Goal: Information Seeking & Learning: Learn about a topic

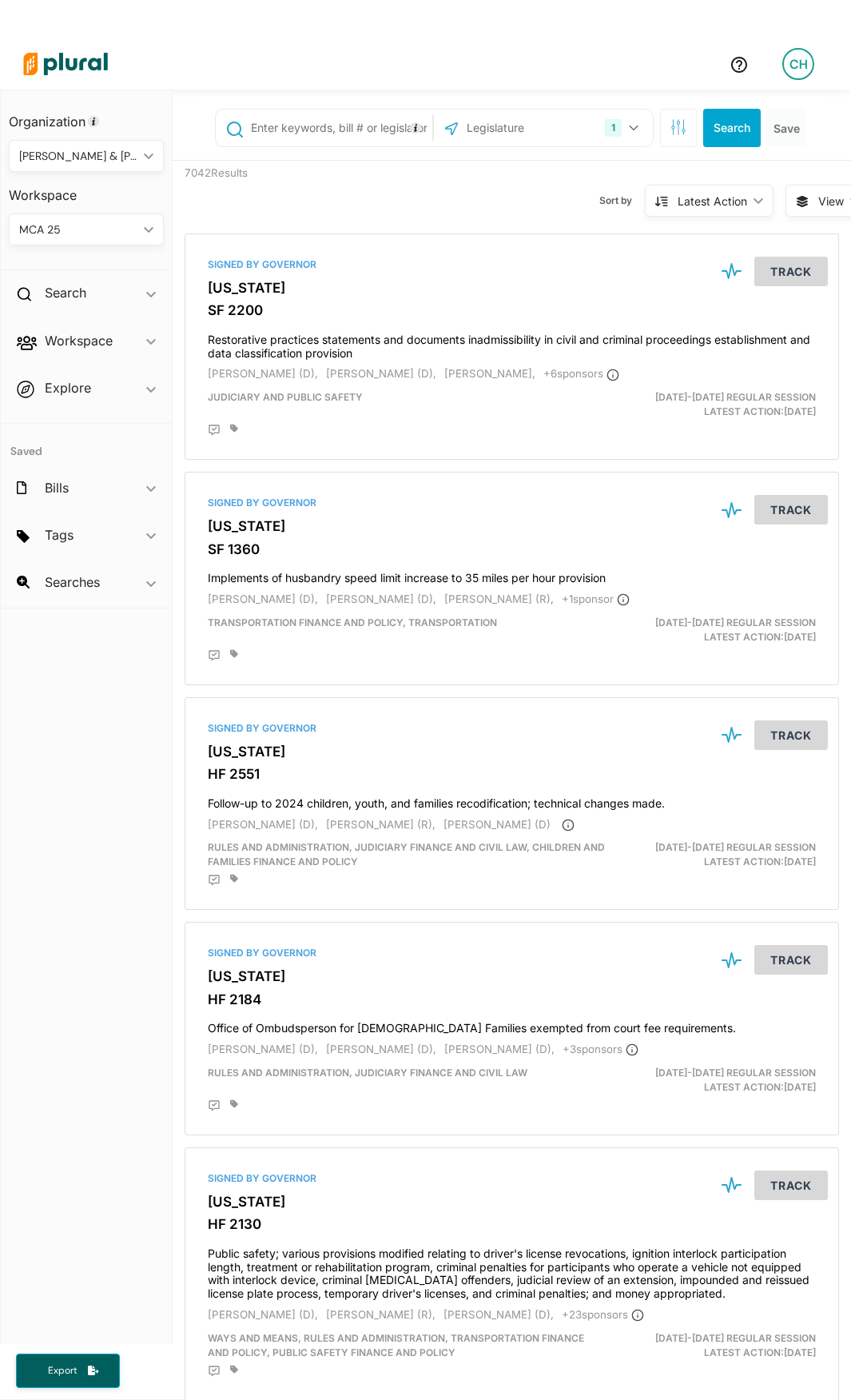
click at [147, 189] on h3 "Workspace" at bounding box center [86, 189] width 155 height 35
click at [152, 220] on div "MCA 25 ic_keyboard_arrow_down" at bounding box center [86, 229] width 155 height 32
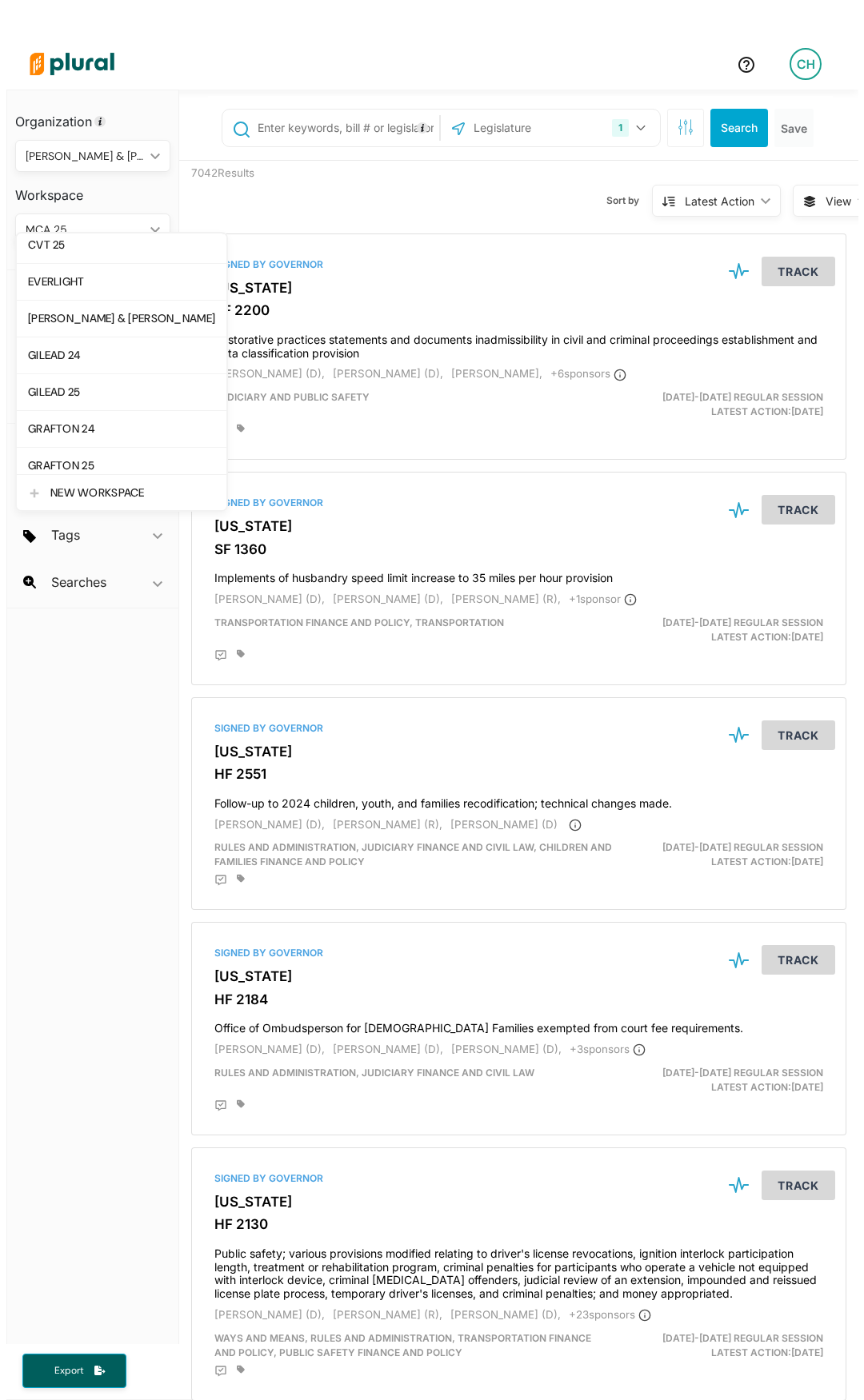
scroll to position [400, 0]
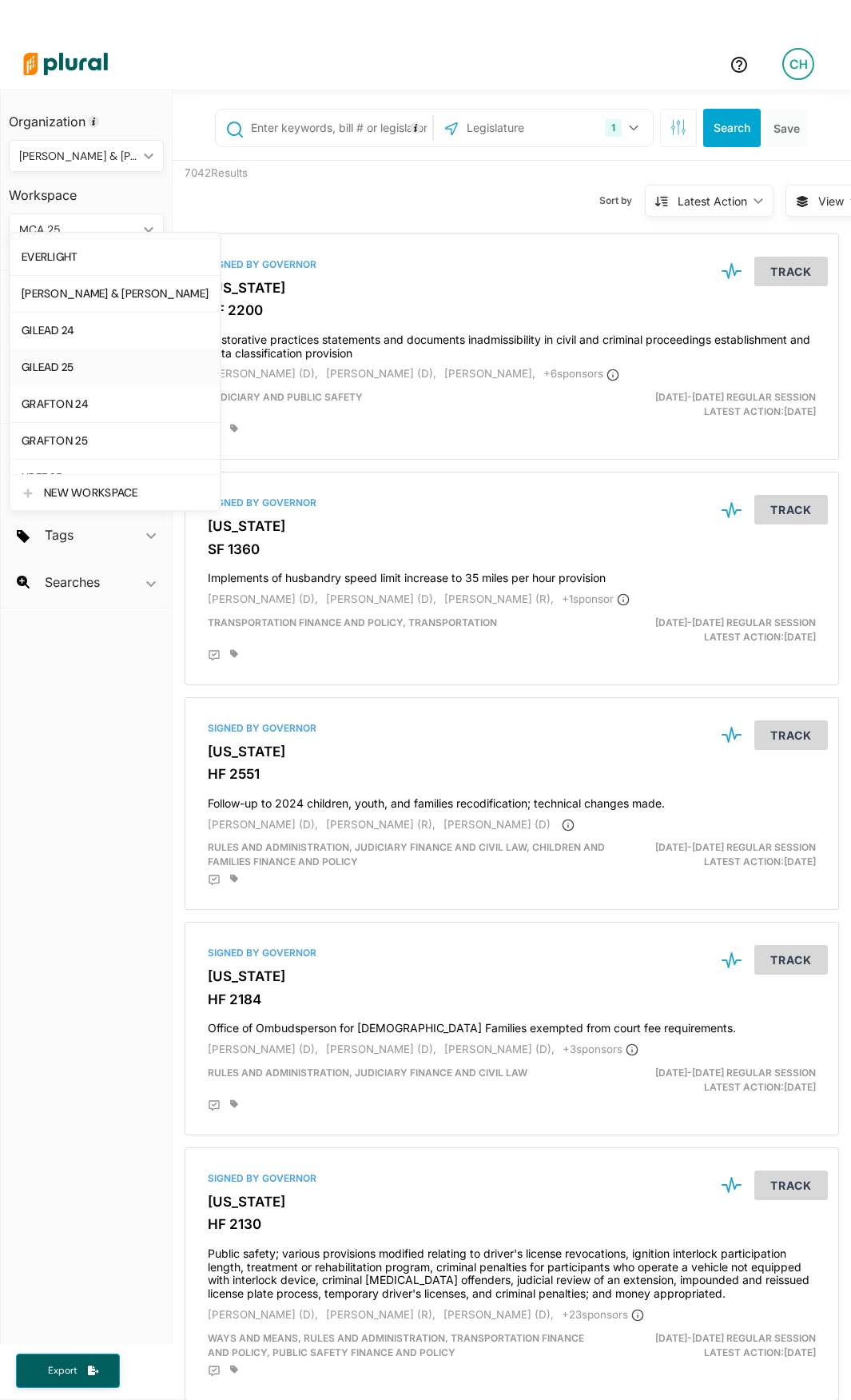
click at [78, 380] on link "GILEAD 25" at bounding box center [115, 367] width 210 height 37
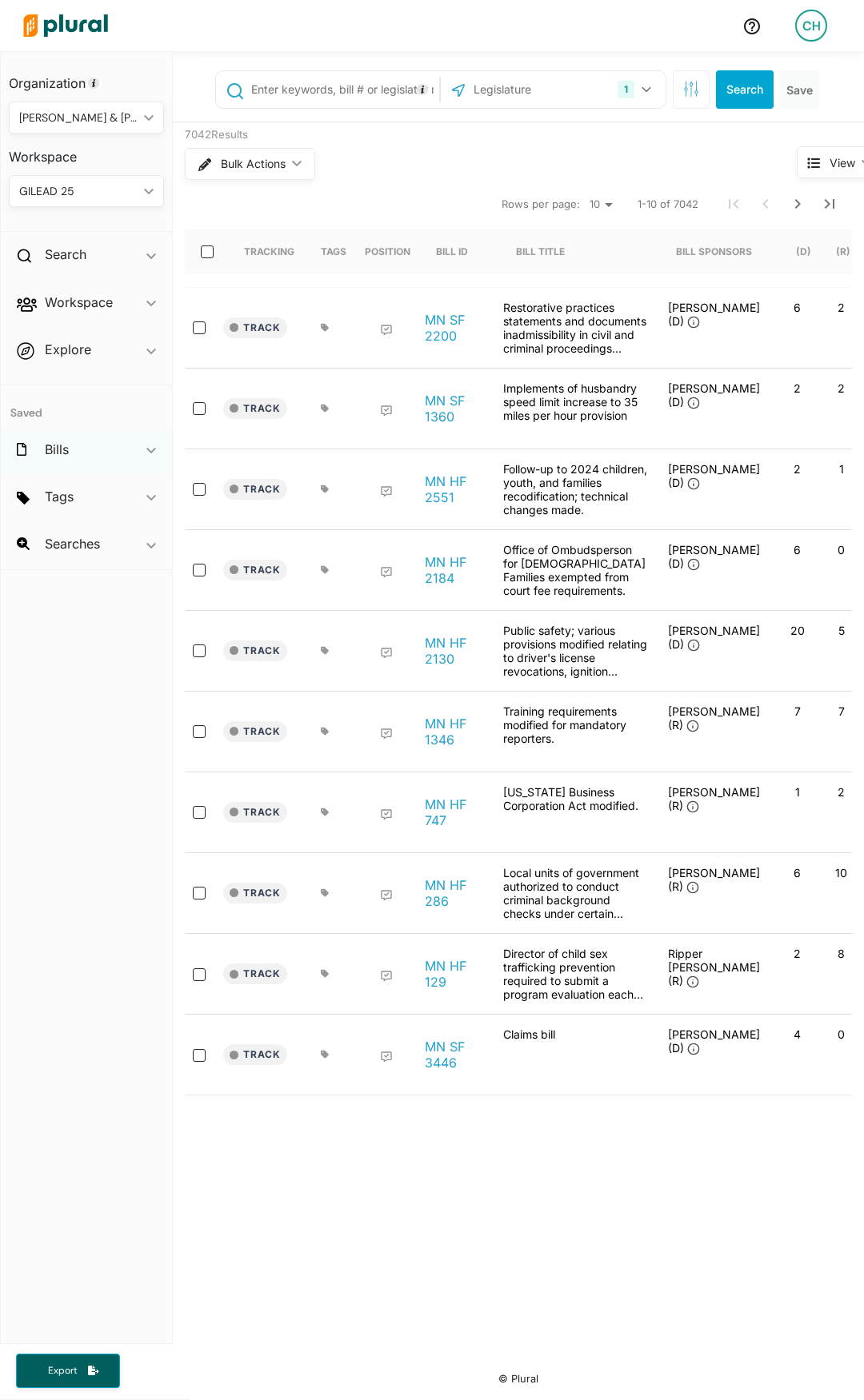
click at [155, 447] on icon "ic_keyboard_arrow_down" at bounding box center [151, 450] width 10 height 7
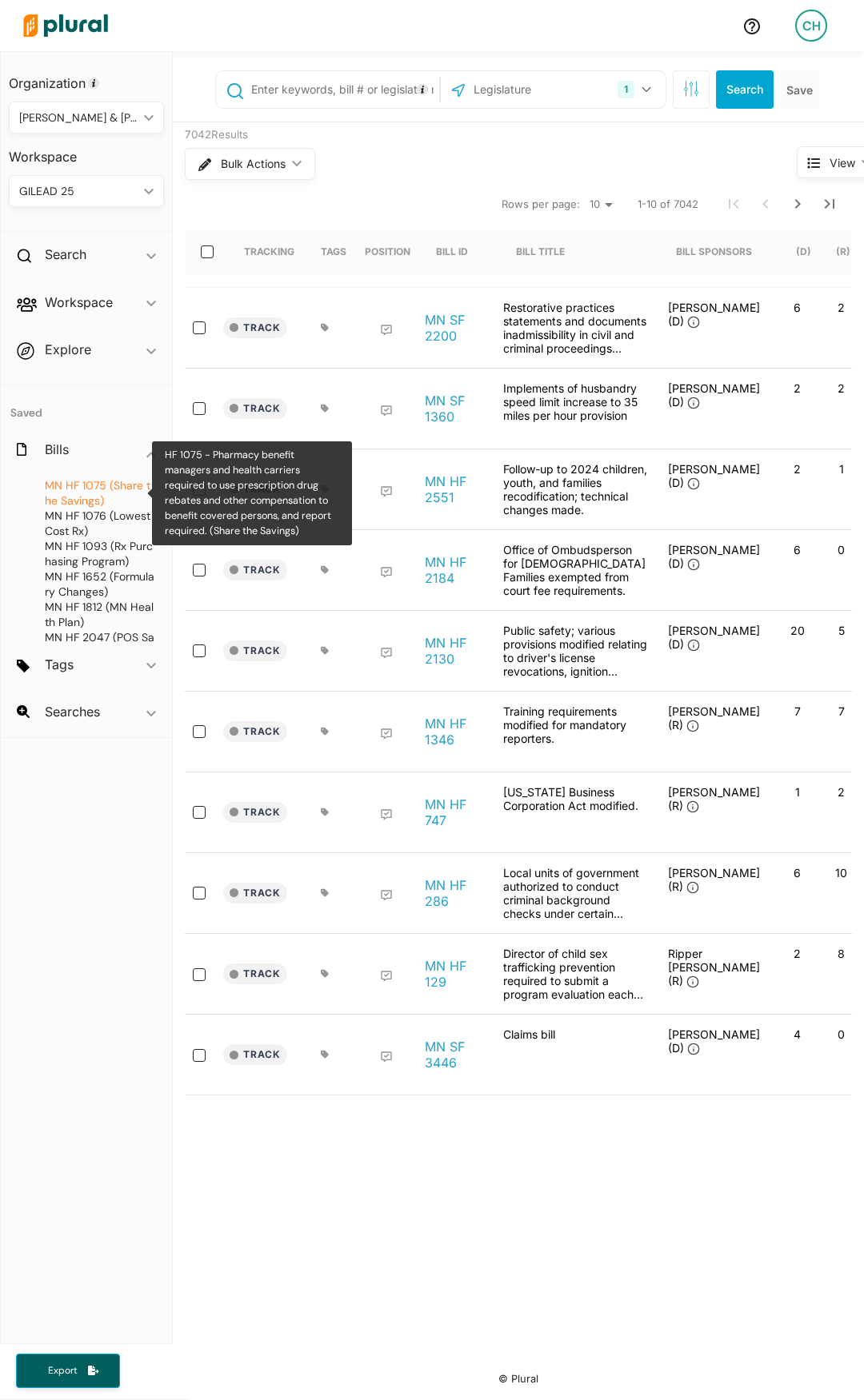
click at [80, 501] on span "HF 1075 (Share the Savings)" at bounding box center [97, 493] width 106 height 29
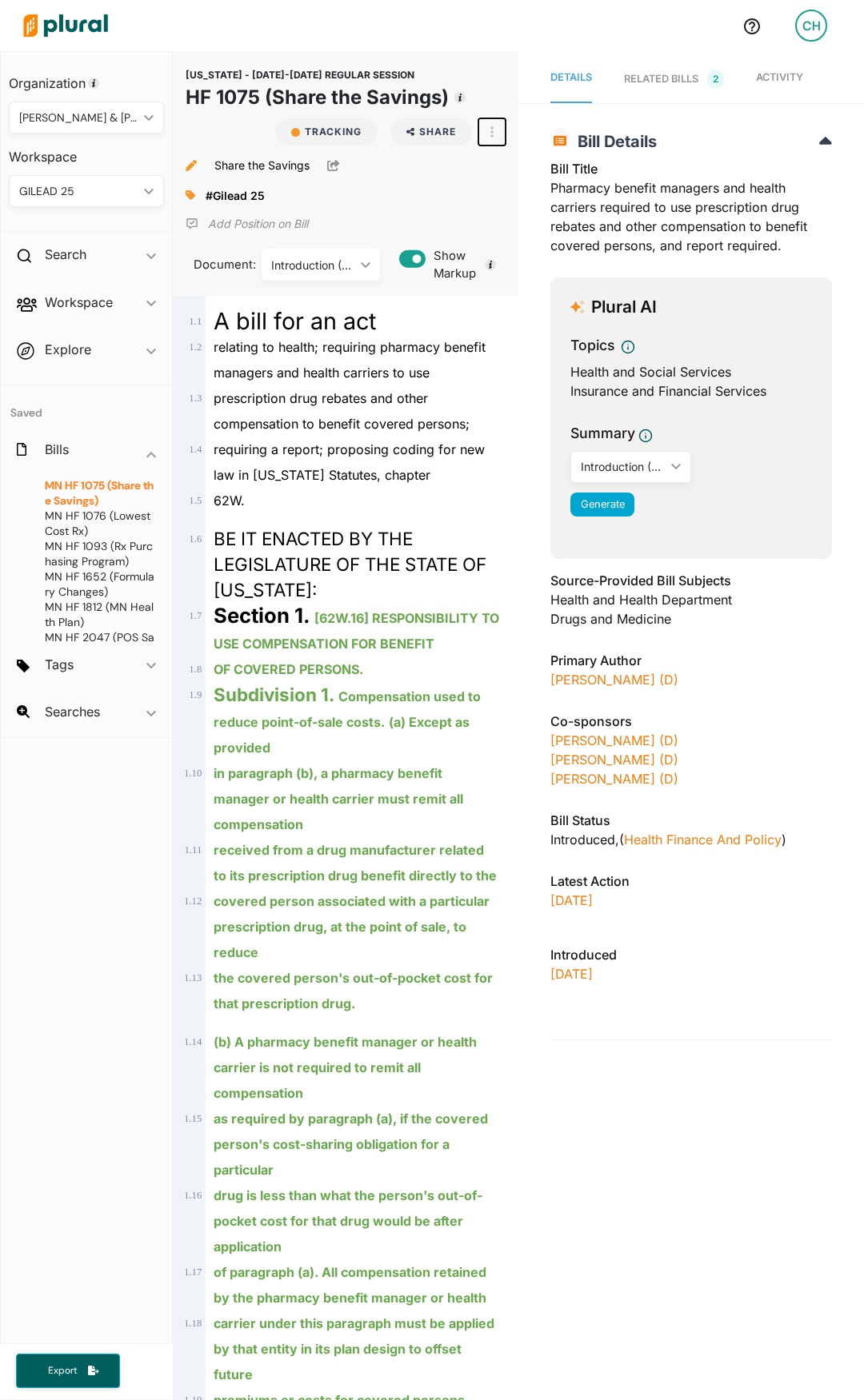
click at [492, 130] on button "button" at bounding box center [492, 132] width 27 height 27
click at [541, 214] on link "View Source" at bounding box center [549, 204] width 140 height 37
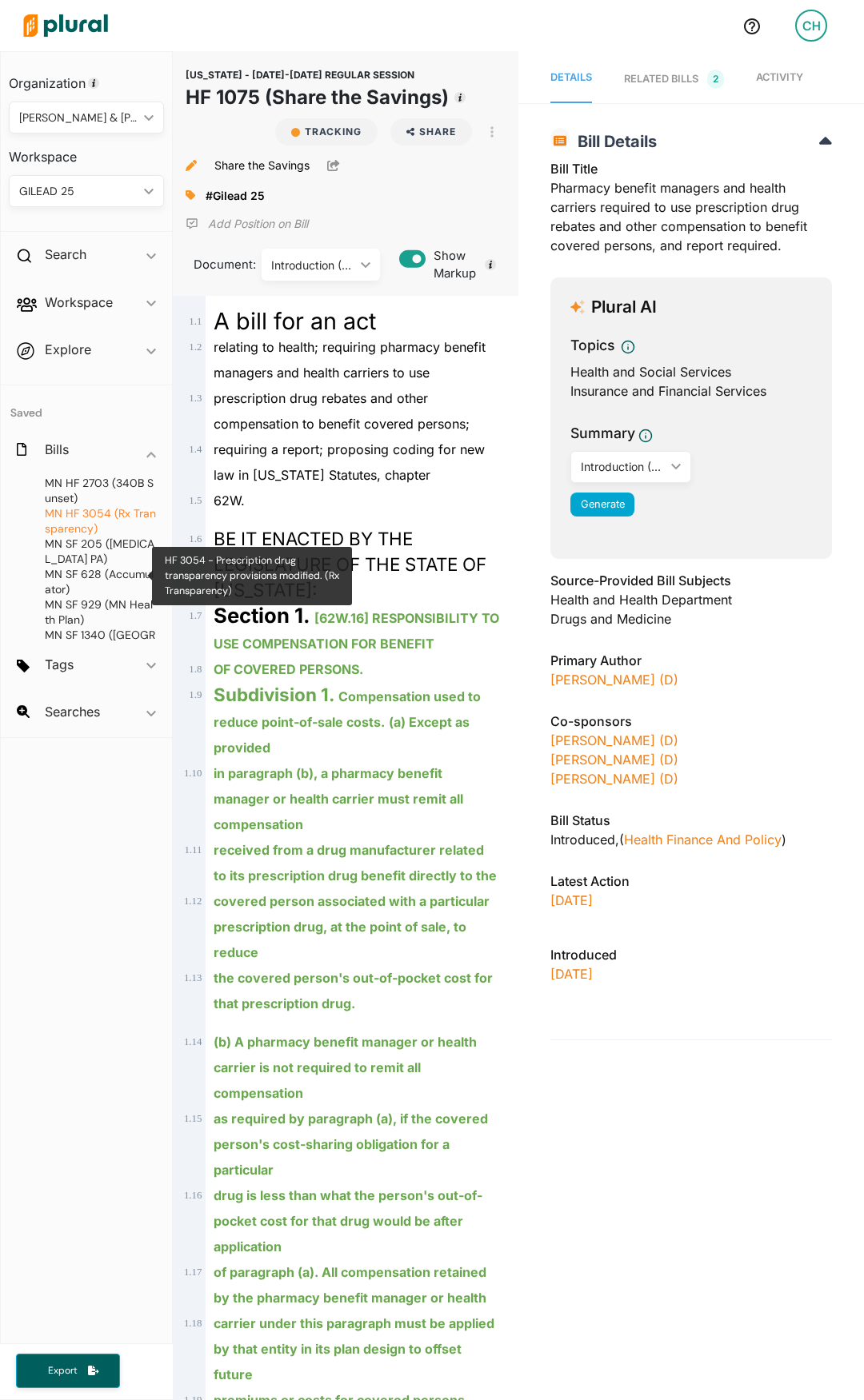
scroll to position [240, 0]
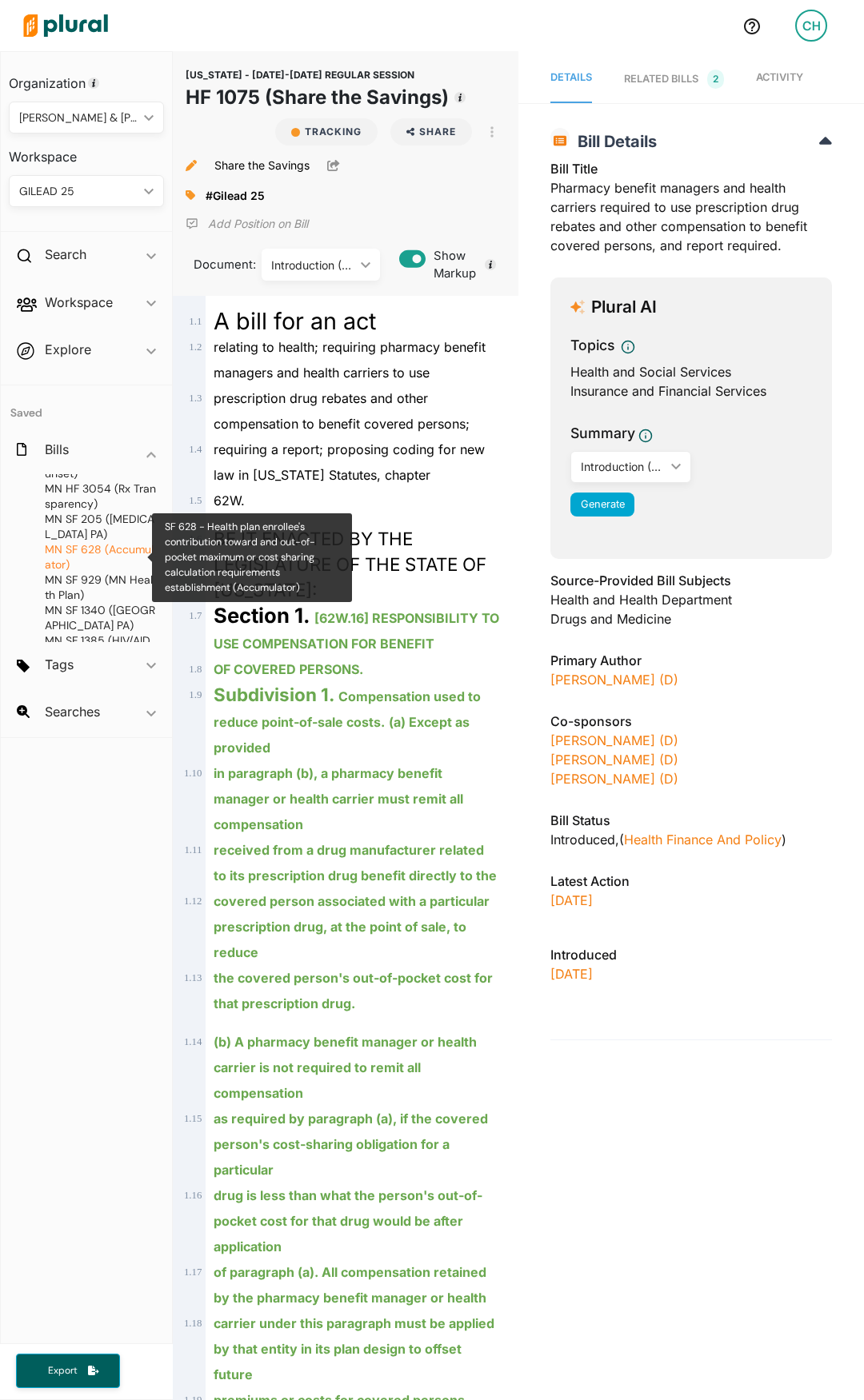
click at [52, 552] on span "MN" at bounding box center [53, 549] width 17 height 15
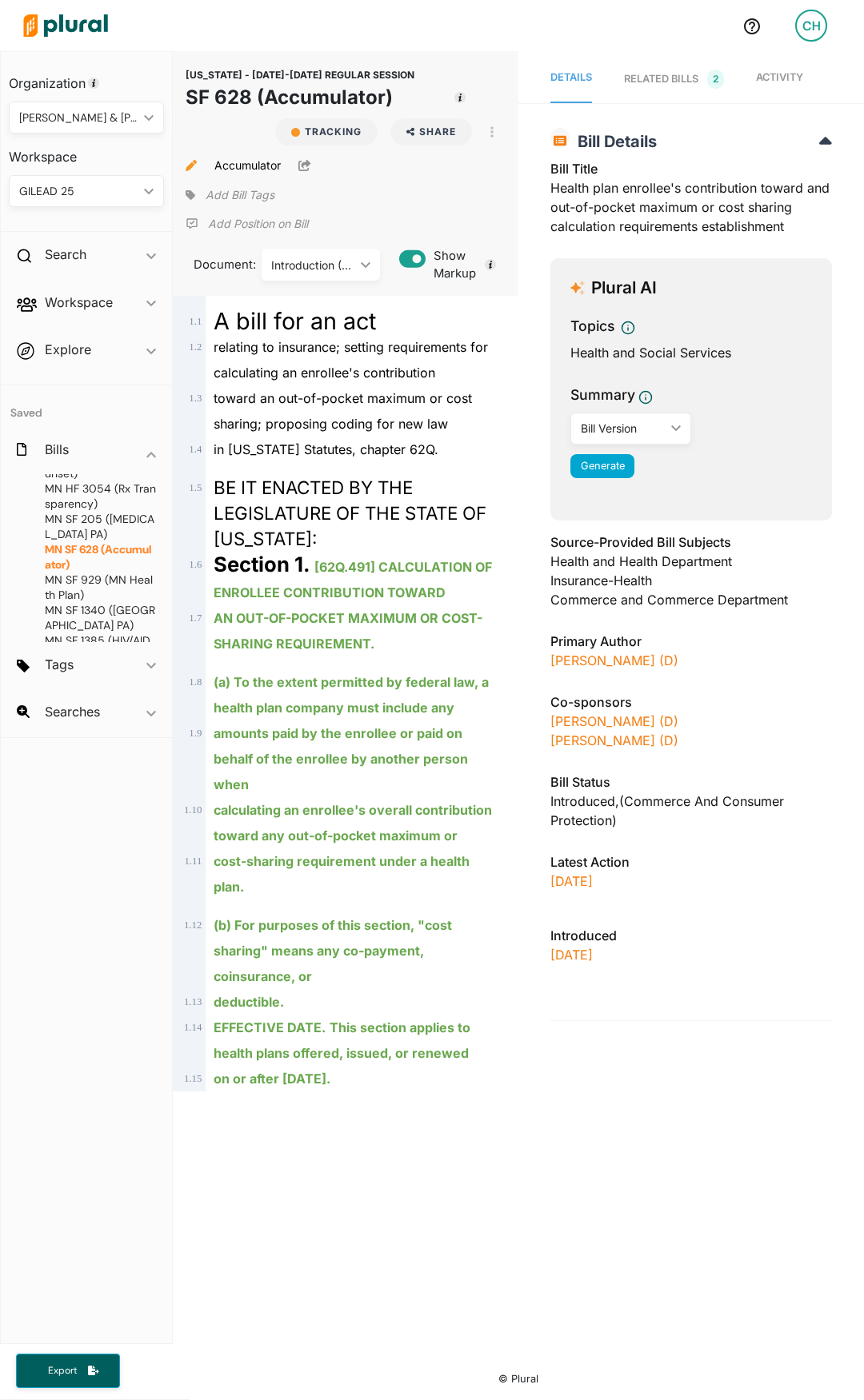
click at [674, 85] on div "RELATED BILLS 2" at bounding box center [673, 80] width 100 height 19
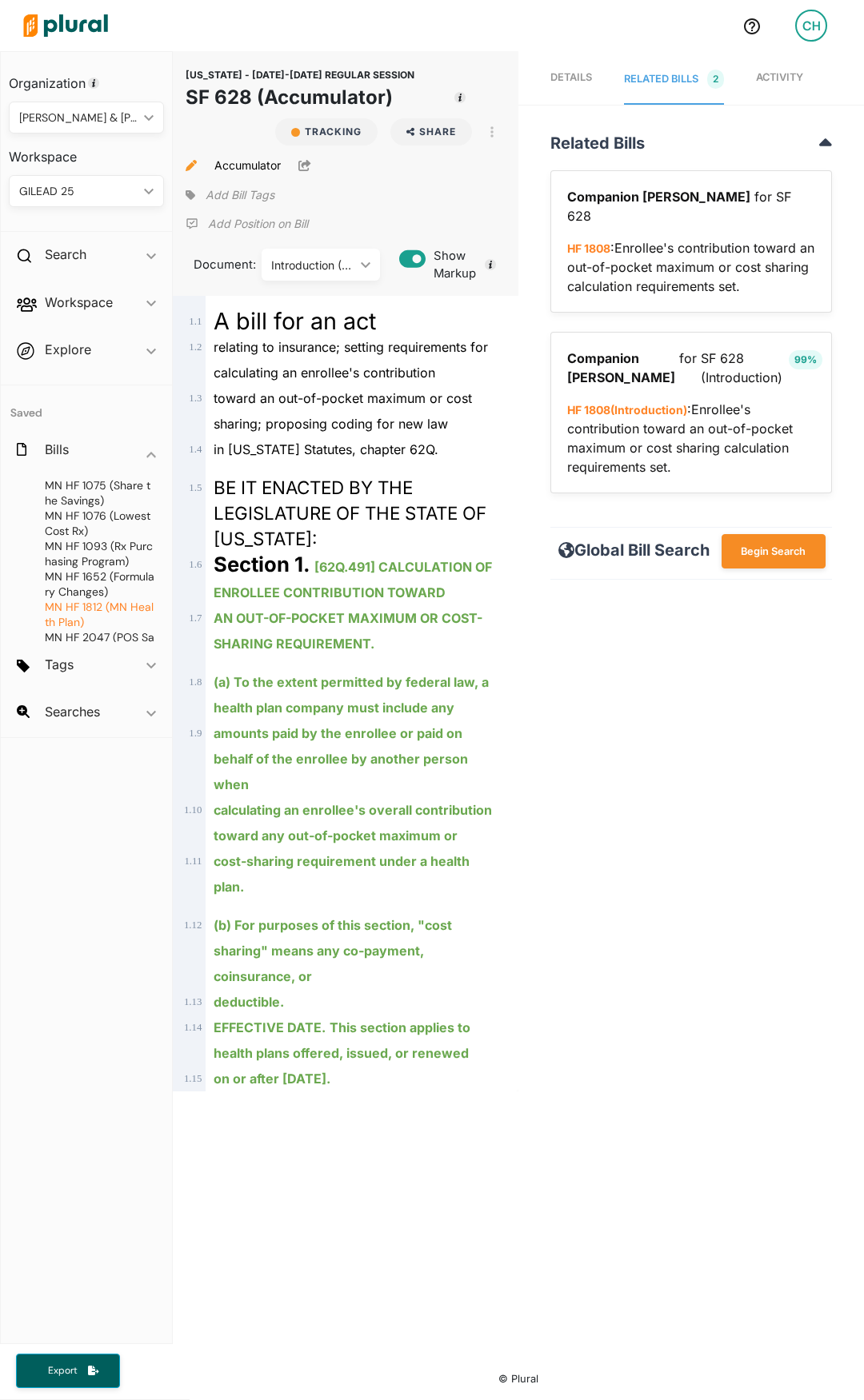
scroll to position [80, 0]
click at [493, 133] on icon "button" at bounding box center [491, 131] width 3 height 13
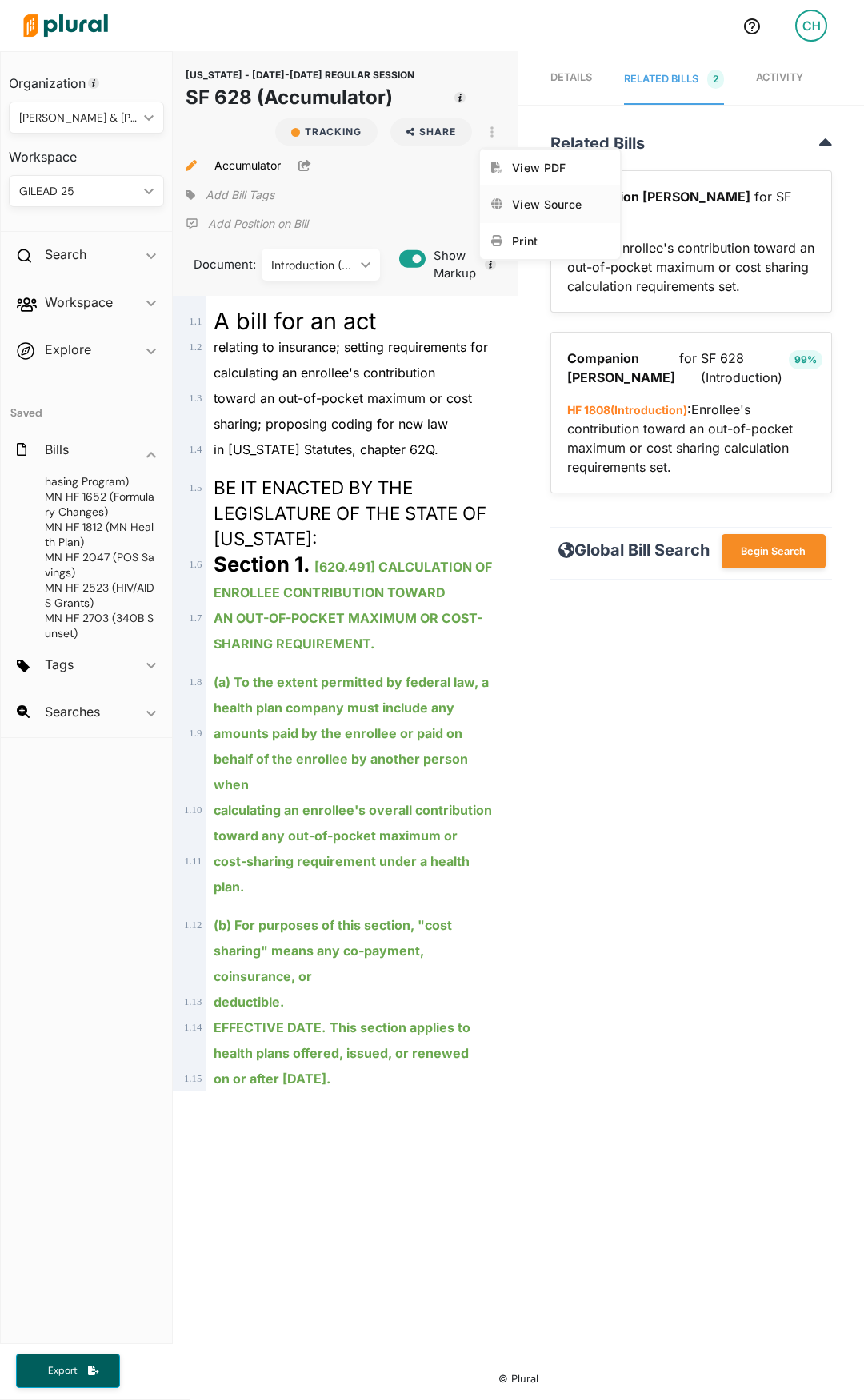
click at [516, 200] on div "View Source" at bounding box center [560, 204] width 97 height 14
click at [142, 186] on div "GILEAD 25 ic_keyboard_arrow_down" at bounding box center [86, 190] width 155 height 32
